Goal: Task Accomplishment & Management: Complete application form

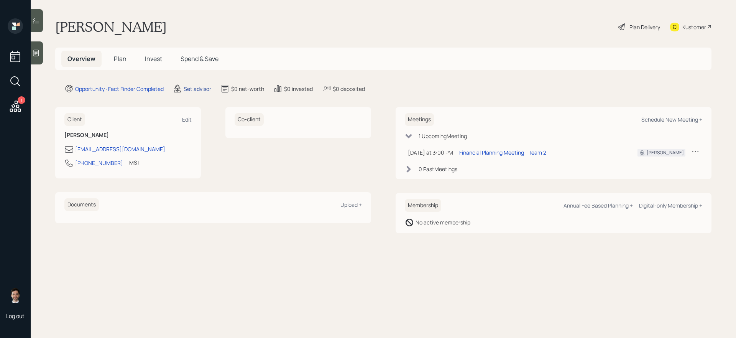
click at [194, 85] on div "Set advisor" at bounding box center [198, 89] width 28 height 8
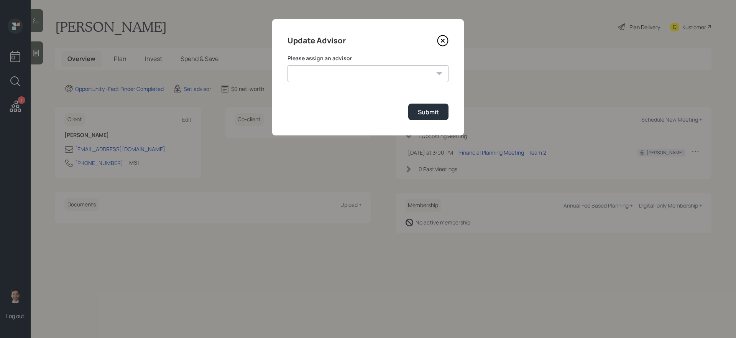
click at [337, 75] on select "[PERSON_NAME] [PERSON_NAME] End [PERSON_NAME] [PERSON_NAME] [PERSON_NAME] [PERS…" at bounding box center [367, 73] width 161 height 17
select select "ef6b64e1-8f62-4a74-b865-a7df4b35b836"
click at [287, 65] on select "[PERSON_NAME] [PERSON_NAME] End [PERSON_NAME] [PERSON_NAME] [PERSON_NAME] [PERS…" at bounding box center [367, 73] width 161 height 17
click at [425, 107] on button "Submit" at bounding box center [428, 111] width 40 height 16
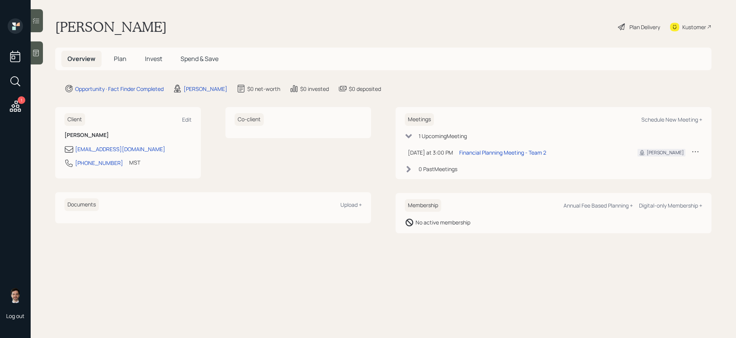
click at [126, 61] on h5 "Plan" at bounding box center [120, 59] width 25 height 16
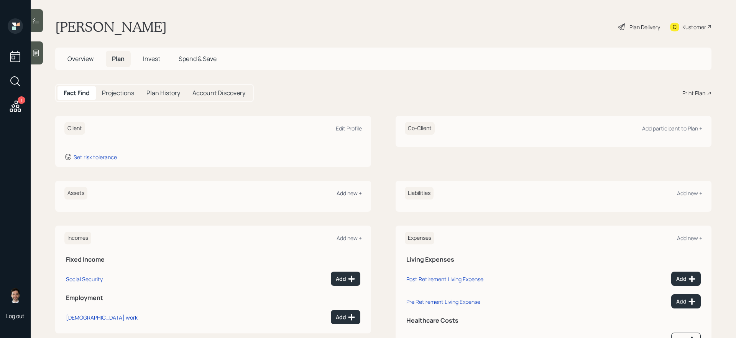
click at [350, 194] on div "Add new +" at bounding box center [349, 192] width 25 height 7
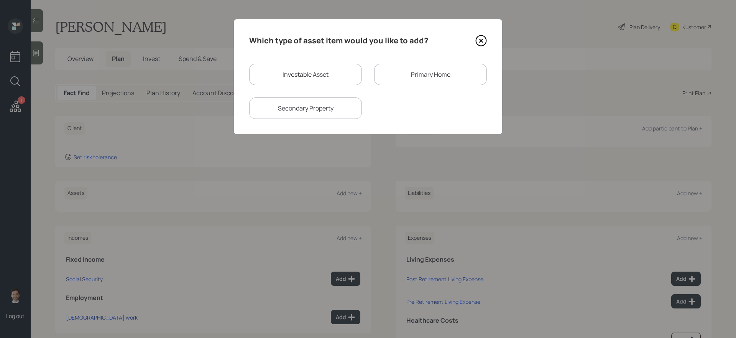
click at [294, 80] on div "Investable Asset" at bounding box center [305, 74] width 113 height 21
select select "taxable"
select select "balanced"
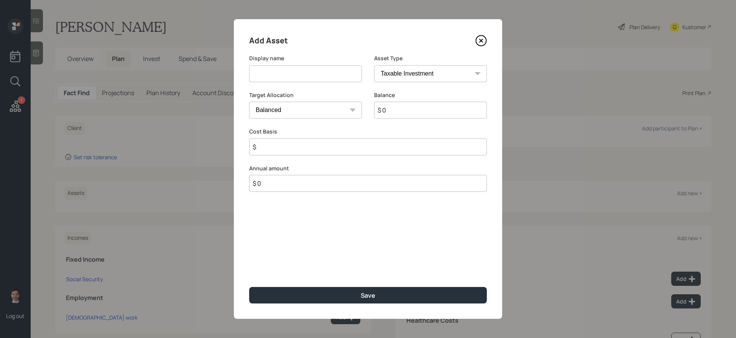
click at [296, 80] on input at bounding box center [305, 73] width 113 height 17
type input "Savings"
type input "$ 450,000"
select select "uninvested"
type input "$ 450,000"
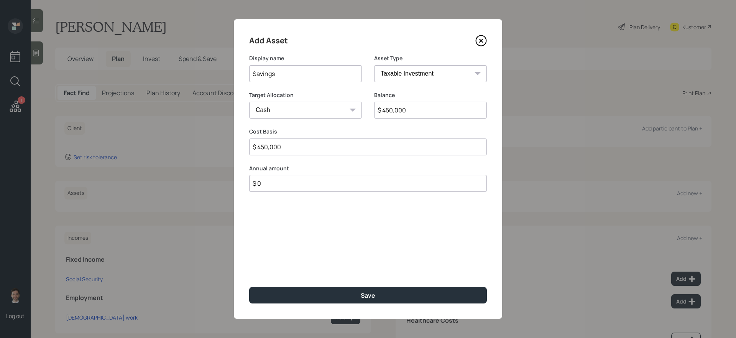
click at [249, 285] on button "Save" at bounding box center [368, 295] width 238 height 16
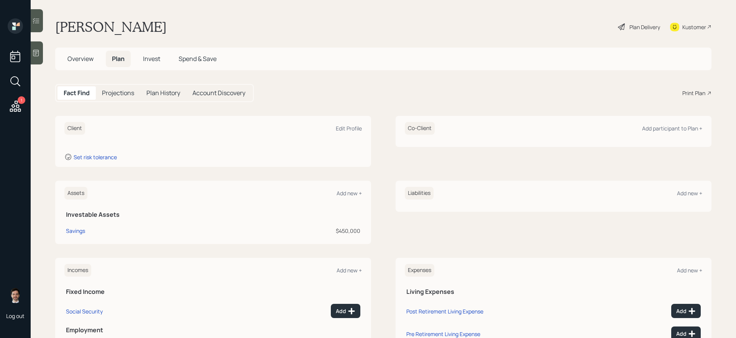
scroll to position [69, 0]
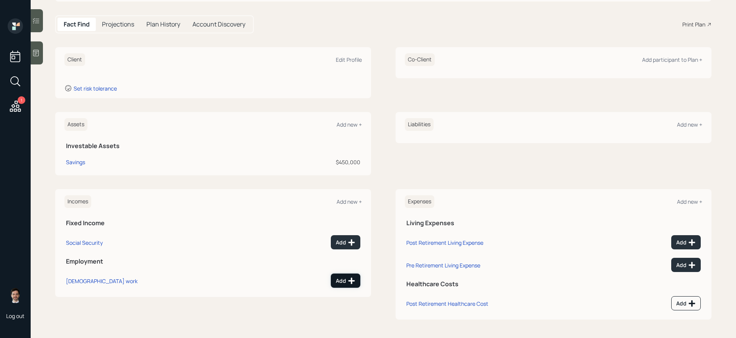
click at [343, 277] on div "Add" at bounding box center [346, 281] width 20 height 8
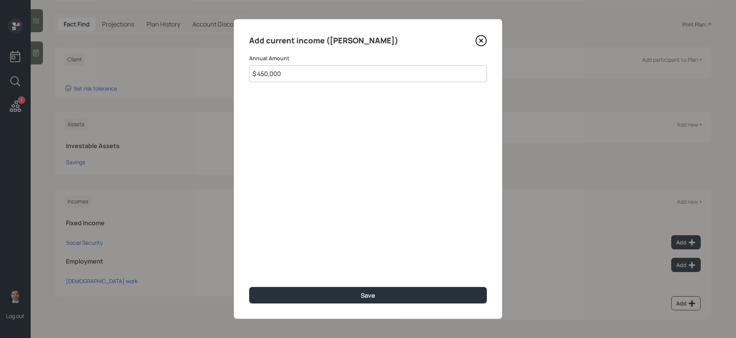
type input "$ 450,000"
click at [249, 285] on button "Save" at bounding box center [368, 295] width 238 height 16
